Goal: Find specific page/section: Find specific page/section

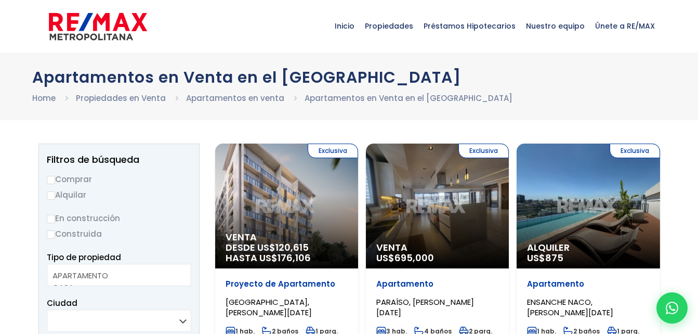
select select
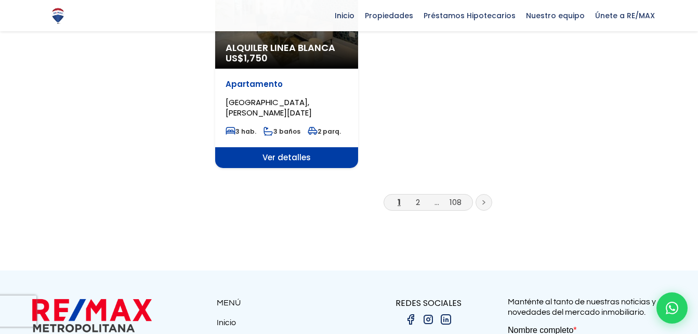
scroll to position [1419, 0]
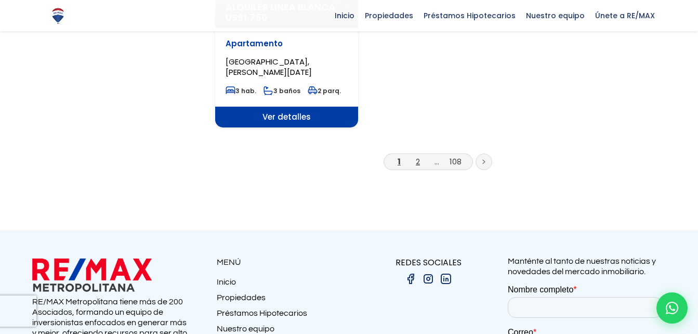
click at [418, 156] on link "2" at bounding box center [418, 161] width 4 height 11
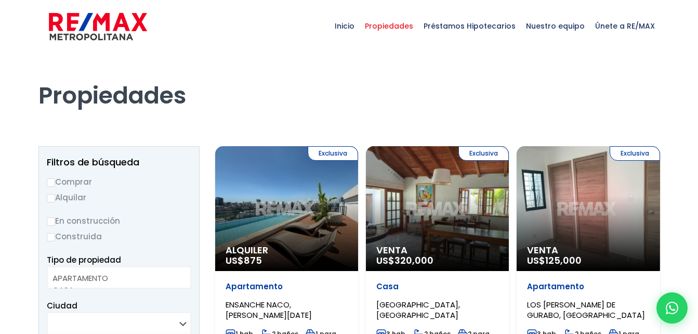
select select
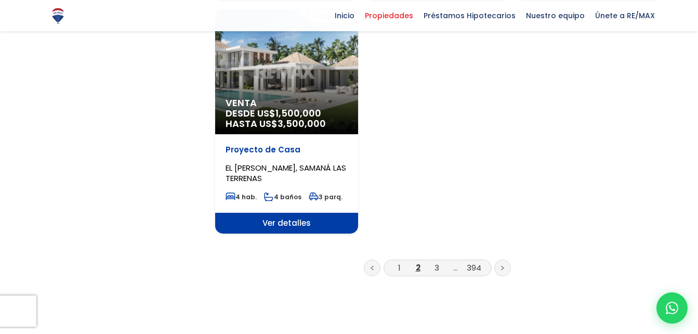
scroll to position [1336, 0]
